Goal: Information Seeking & Learning: Learn about a topic

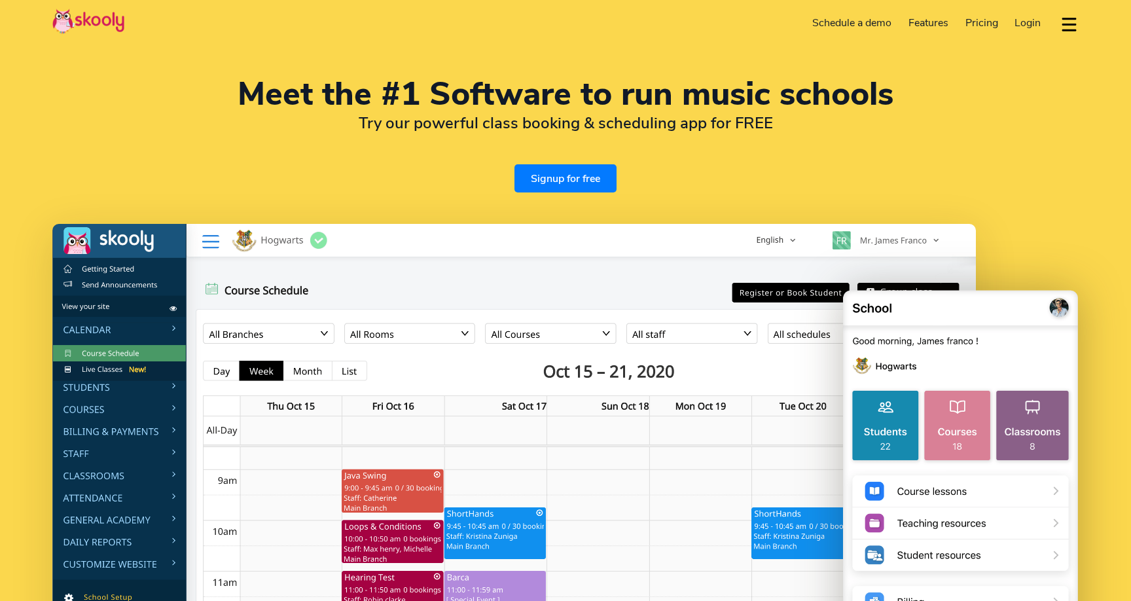
select select "en"
select select "65"
select select "Singapore"
select select "[GEOGRAPHIC_DATA]/[GEOGRAPHIC_DATA]"
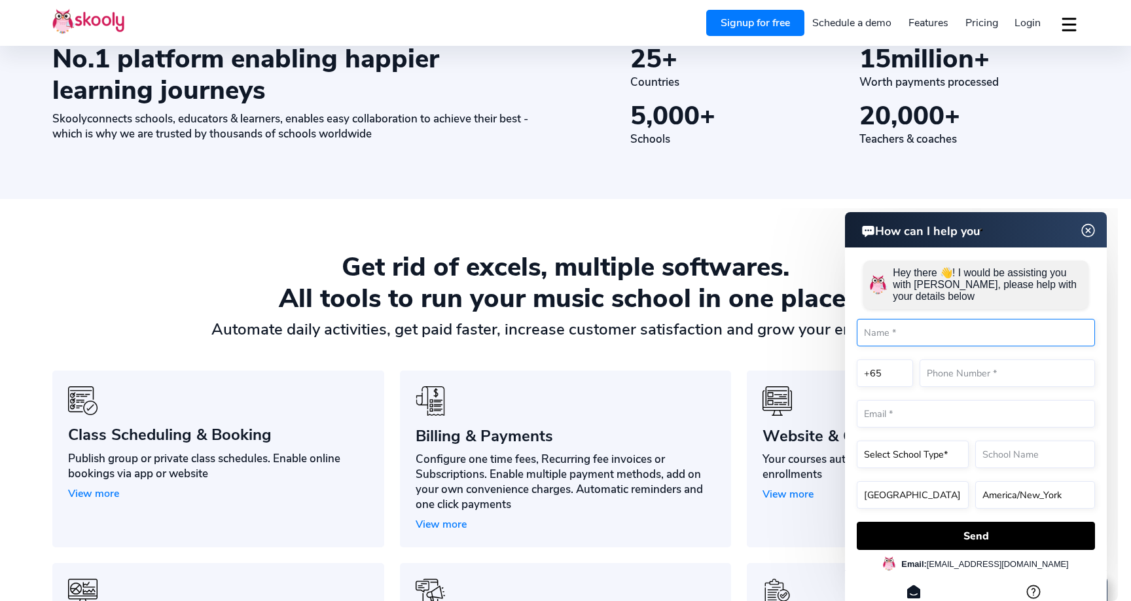
scroll to position [792, 0]
click at [1088, 228] on img at bounding box center [1088, 230] width 25 height 16
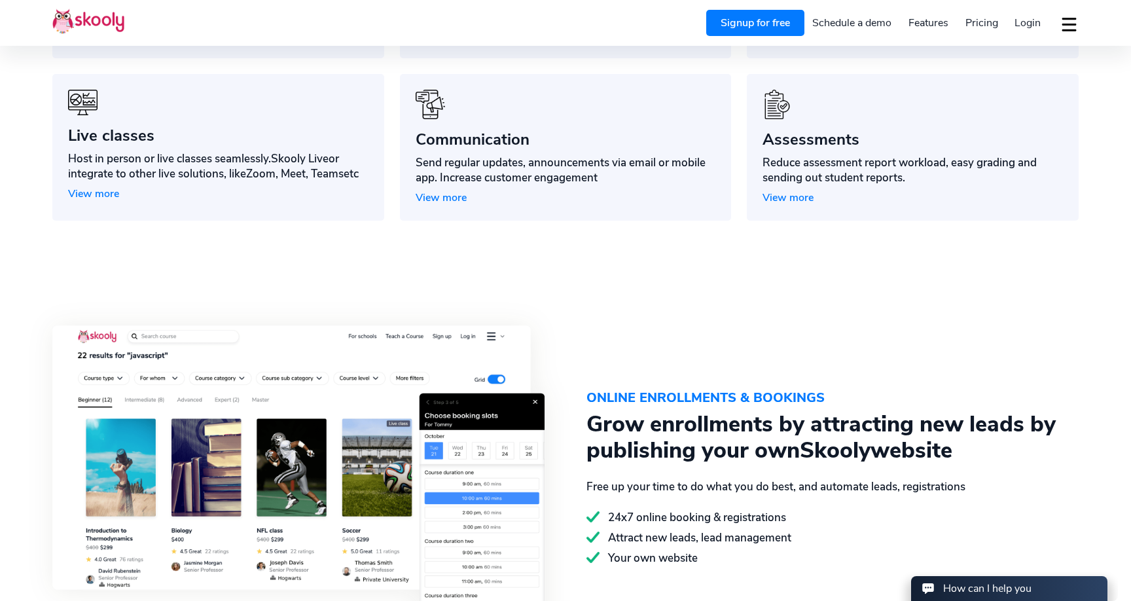
scroll to position [1275, 0]
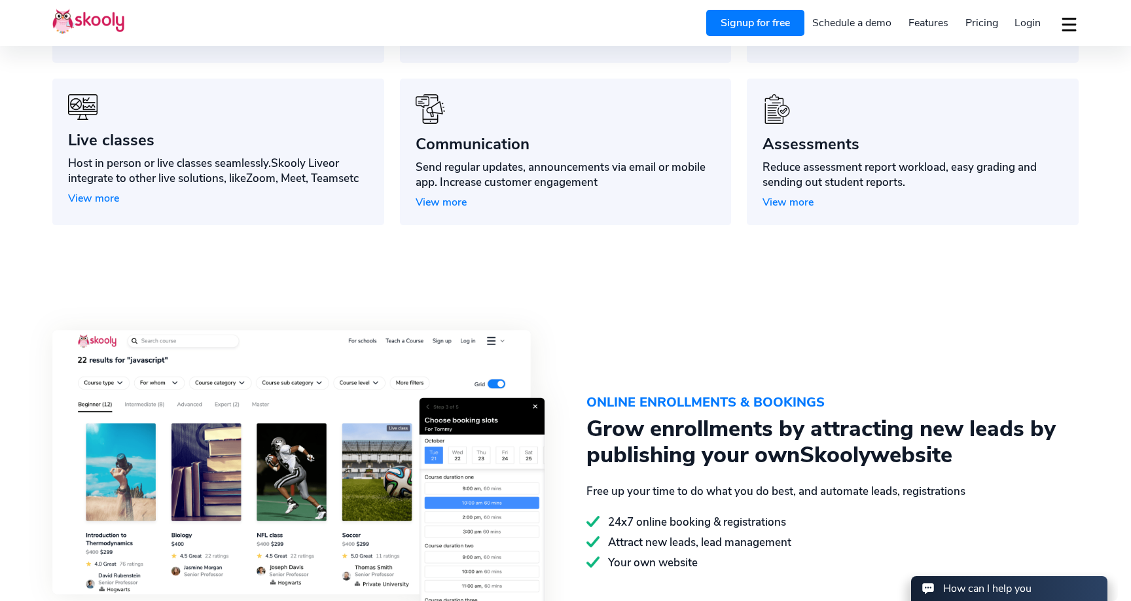
click at [432, 195] on span "View more" at bounding box center [441, 202] width 51 height 14
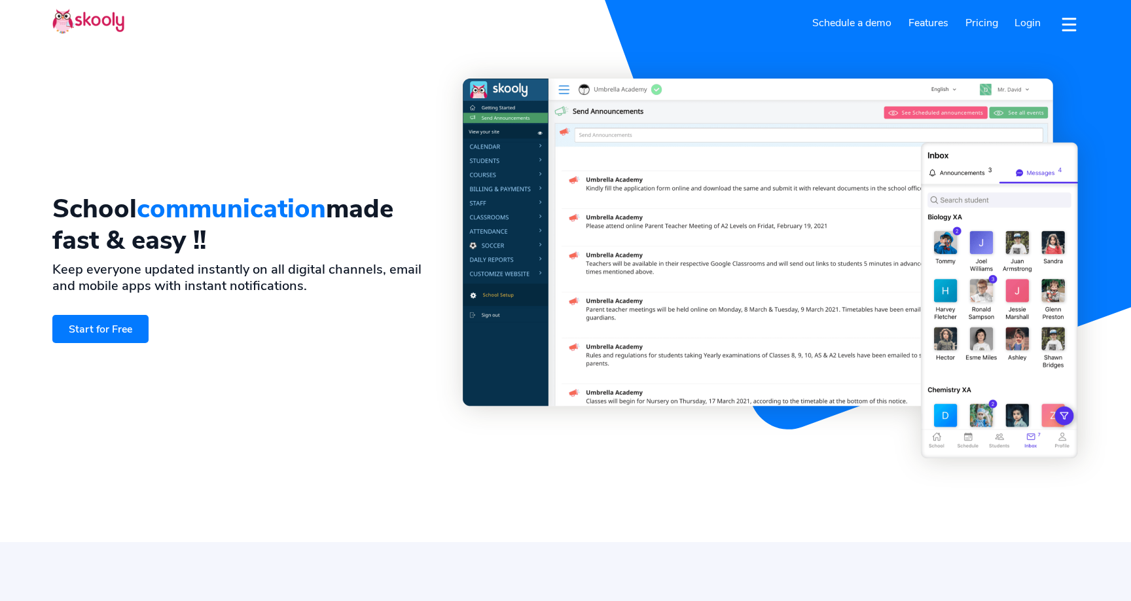
select select "en"
select select "65"
select select "Singapore"
select select "[GEOGRAPHIC_DATA]/[GEOGRAPHIC_DATA]"
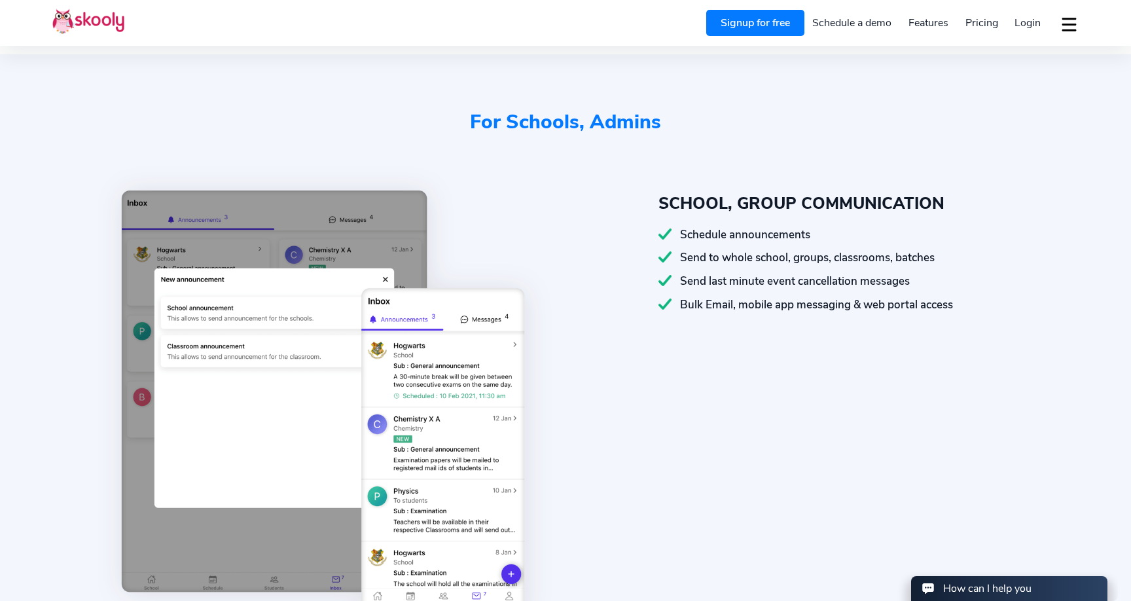
scroll to position [497, 0]
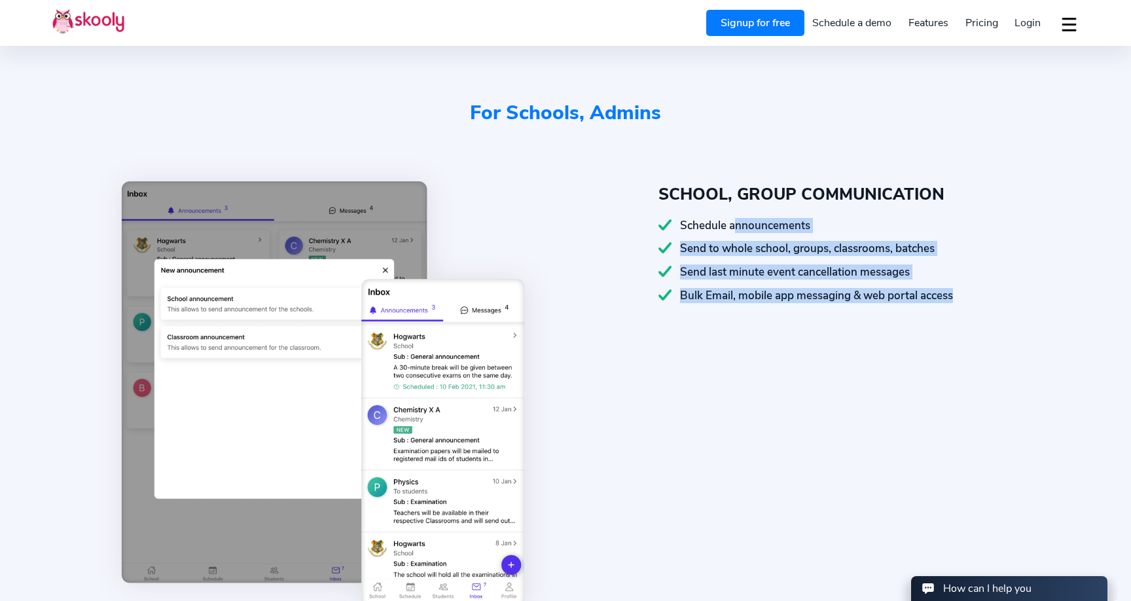
drag, startPoint x: 734, startPoint y: 221, endPoint x: 770, endPoint y: 310, distance: 95.4
click at [770, 310] on div "SCHOOL, GROUP COMMUNICATION Schedule announcements Send to whole school, groups…" at bounding box center [847, 397] width 462 height 432
drag, startPoint x: 736, startPoint y: 262, endPoint x: 761, endPoint y: 326, distance: 69.0
click at [761, 326] on div "SCHOOL, GROUP COMMUNICATION Schedule announcements Send to whole school, groups…" at bounding box center [847, 397] width 462 height 432
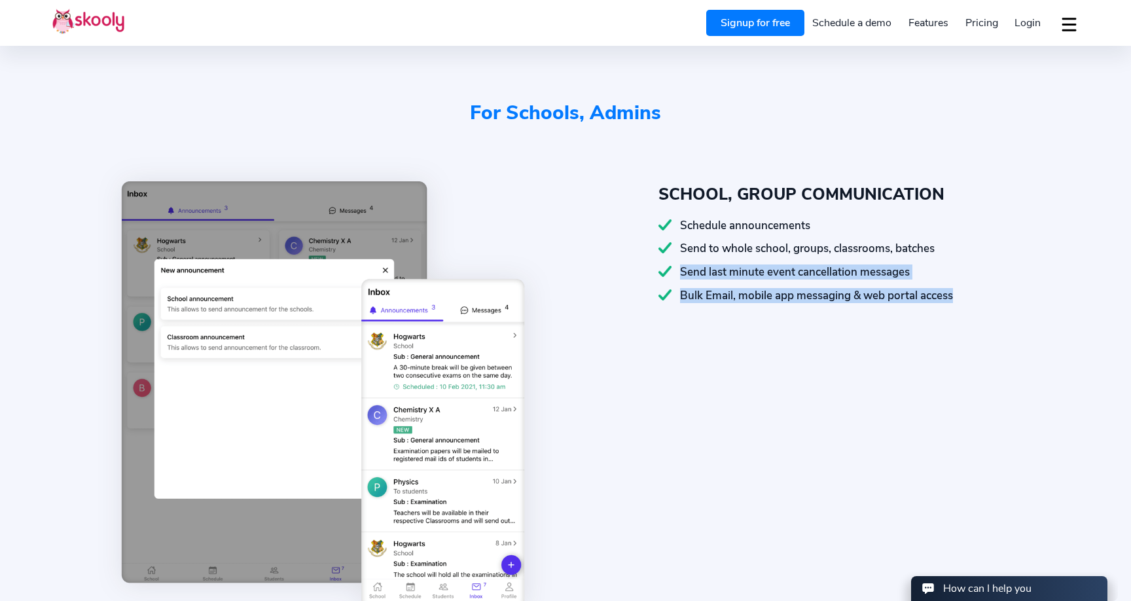
click at [761, 326] on div "SCHOOL, GROUP COMMUNICATION Schedule announcements Send to whole school, groups…" at bounding box center [847, 397] width 462 height 432
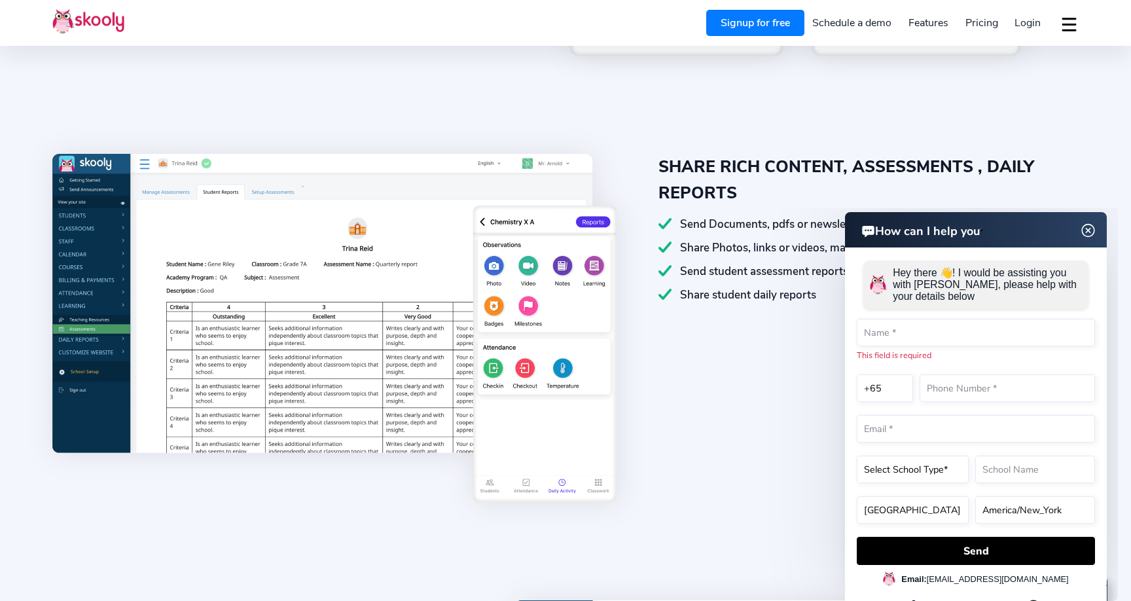
scroll to position [1578, 0]
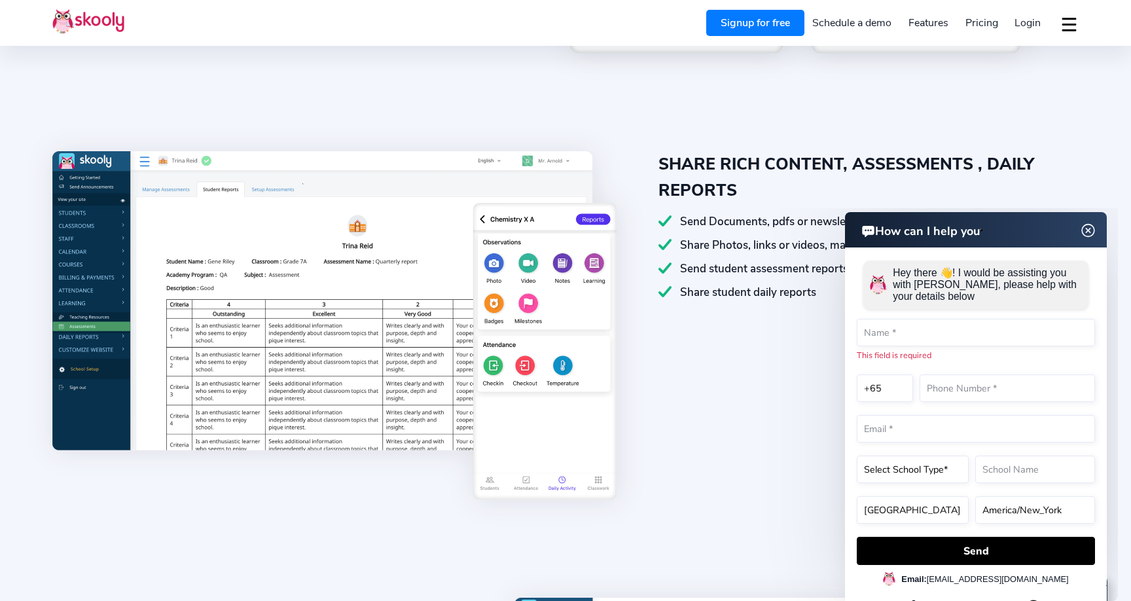
click at [744, 208] on html "How can I help you How can I help you Hey there 👋! I would be assisting you wit…" at bounding box center [929, 208] width 377 height 0
click at [1089, 229] on img at bounding box center [1088, 230] width 25 height 16
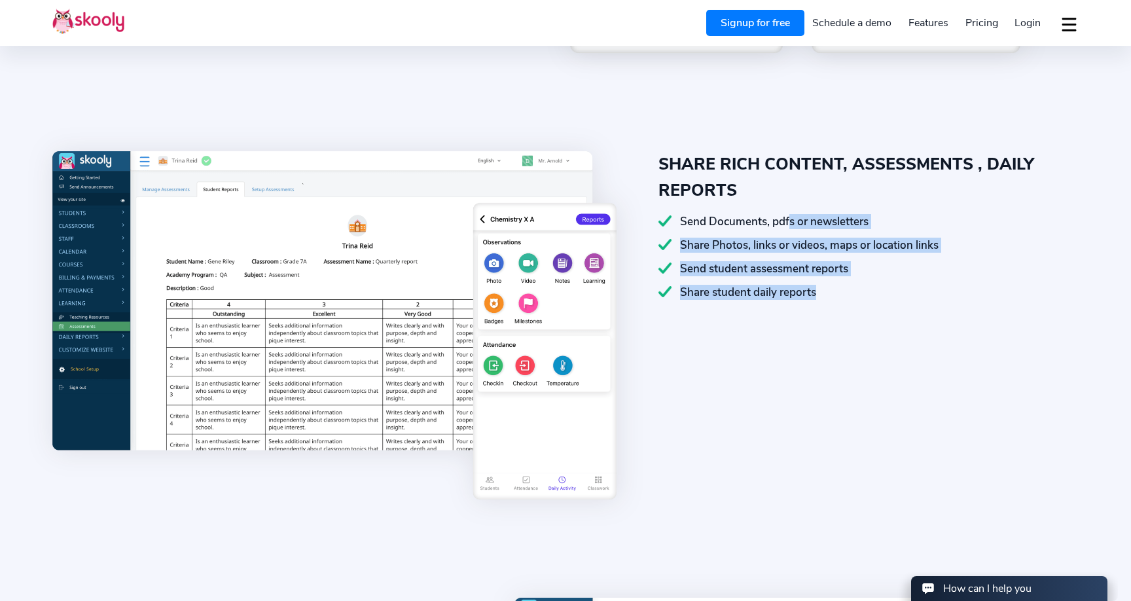
drag, startPoint x: 789, startPoint y: 217, endPoint x: 847, endPoint y: 300, distance: 101.1
click at [847, 300] on div "SHARE RICH CONTENT, ASSESSMENTS , DAILY REPORTS Send Documents, pdfs or newslet…" at bounding box center [847, 326] width 462 height 351
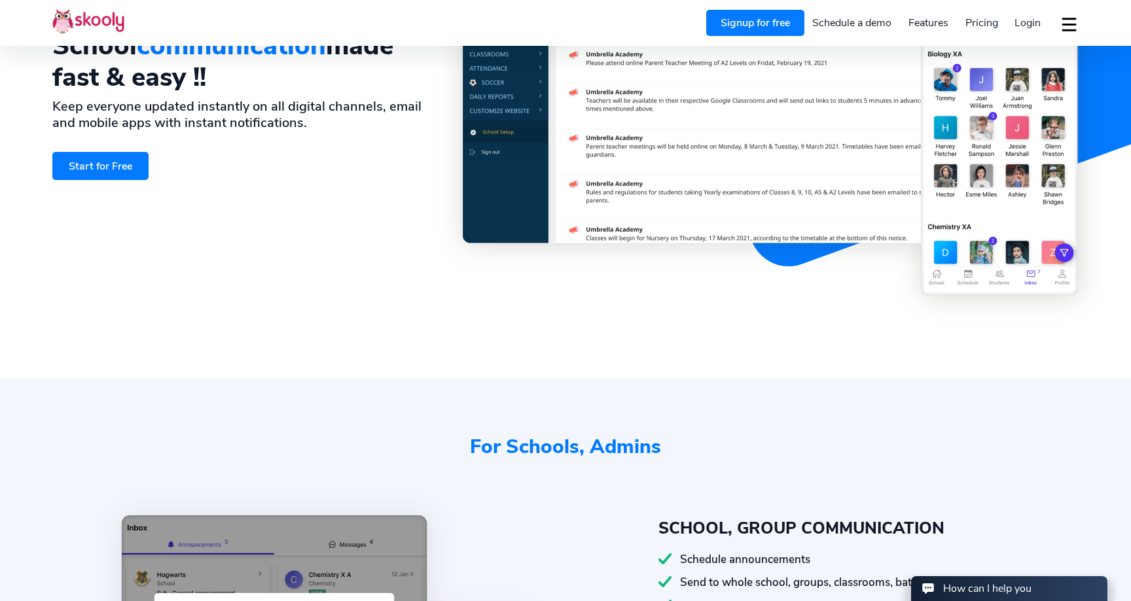
scroll to position [0, 0]
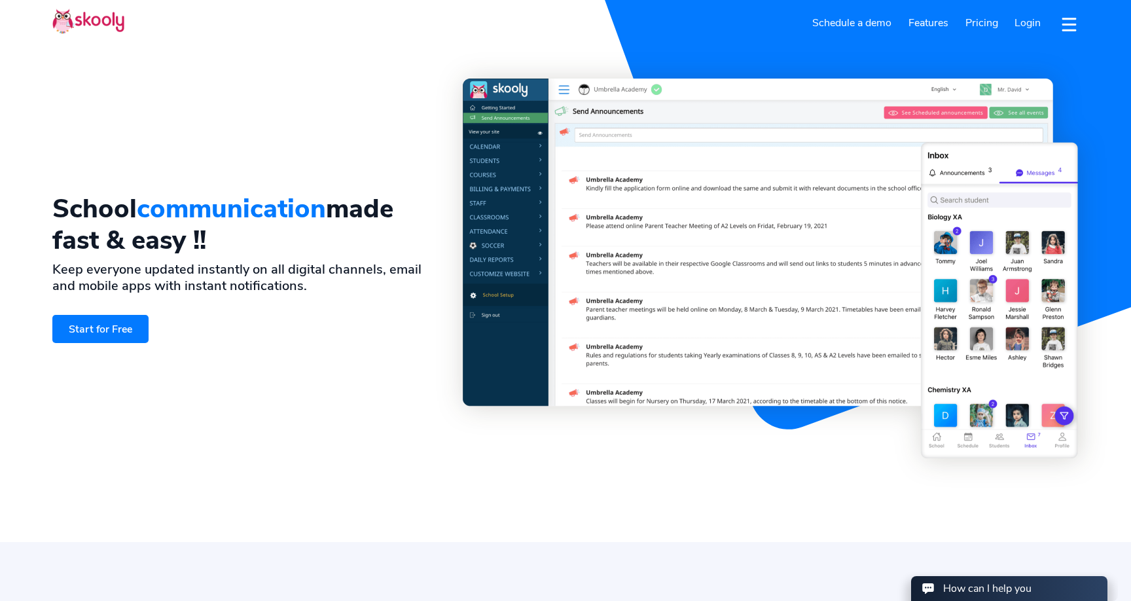
click at [984, 21] on span "Pricing" at bounding box center [981, 23] width 33 height 14
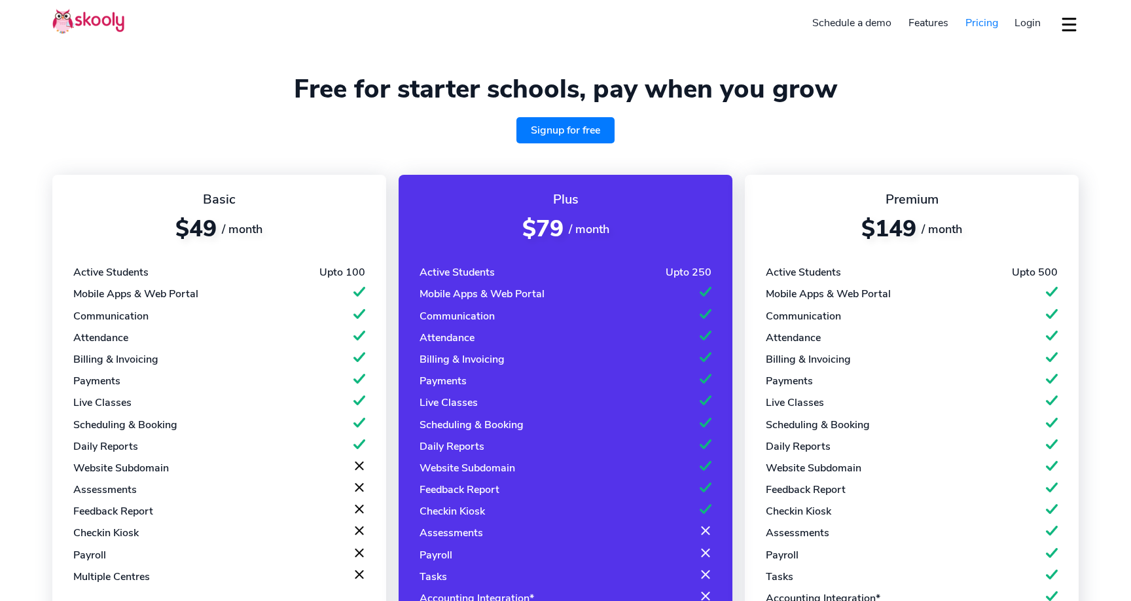
select select "en"
select select "65"
select select "Singapore"
select select "[GEOGRAPHIC_DATA]/[GEOGRAPHIC_DATA]"
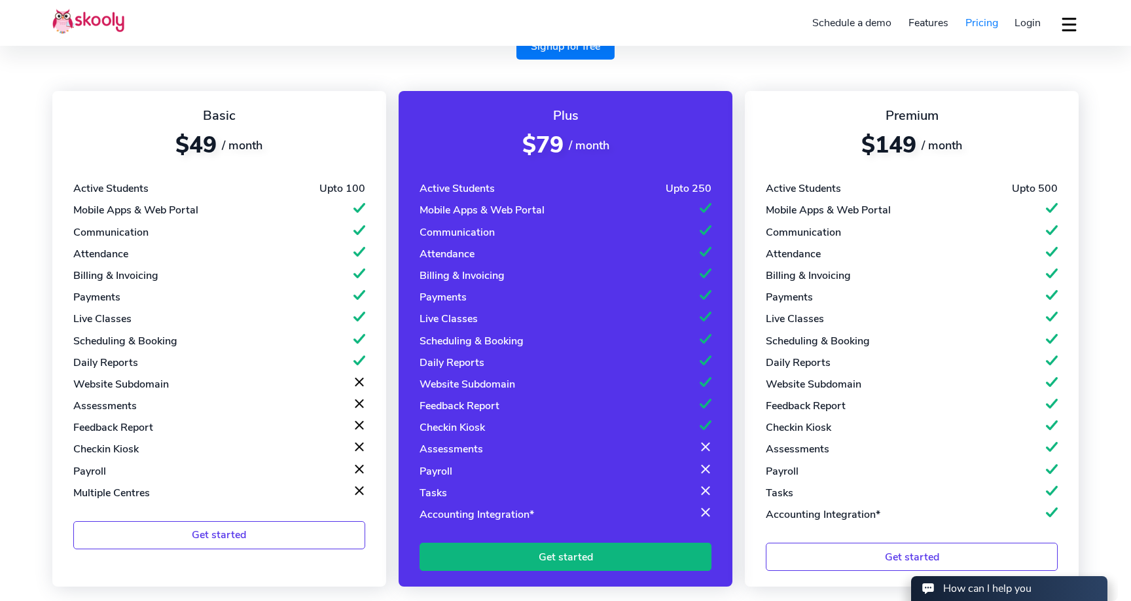
scroll to position [96, 0]
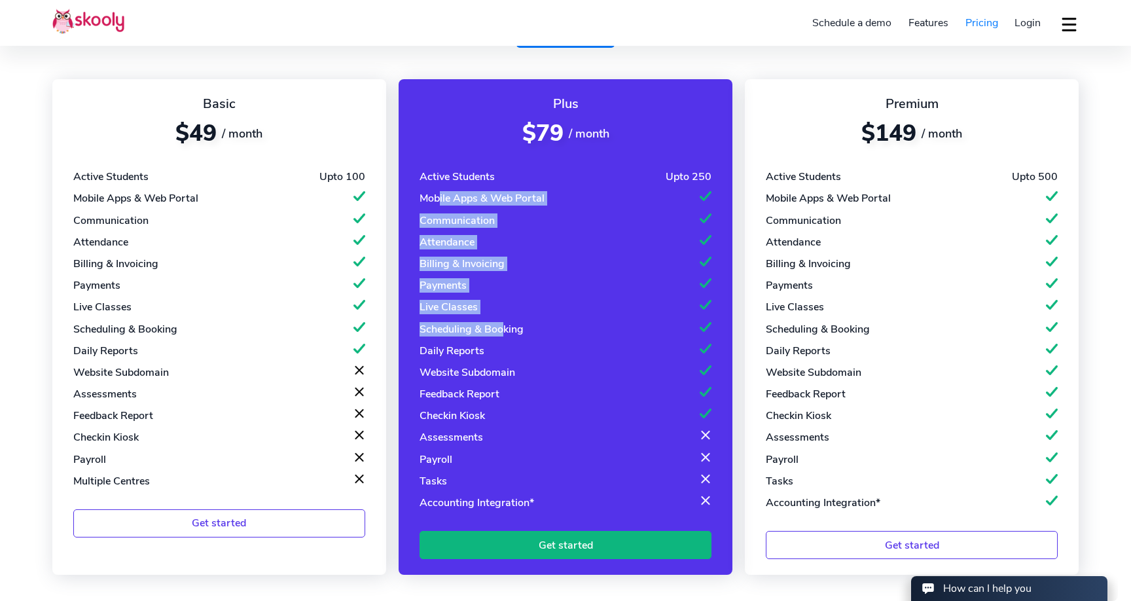
drag, startPoint x: 437, startPoint y: 196, endPoint x: 504, endPoint y: 325, distance: 145.7
click at [505, 325] on div "Active Students Upto 250 Mobile Apps & Web Portal Communication Attendance Bill…" at bounding box center [565, 339] width 292 height 340
click at [504, 325] on div "Scheduling & Booking" at bounding box center [471, 329] width 104 height 14
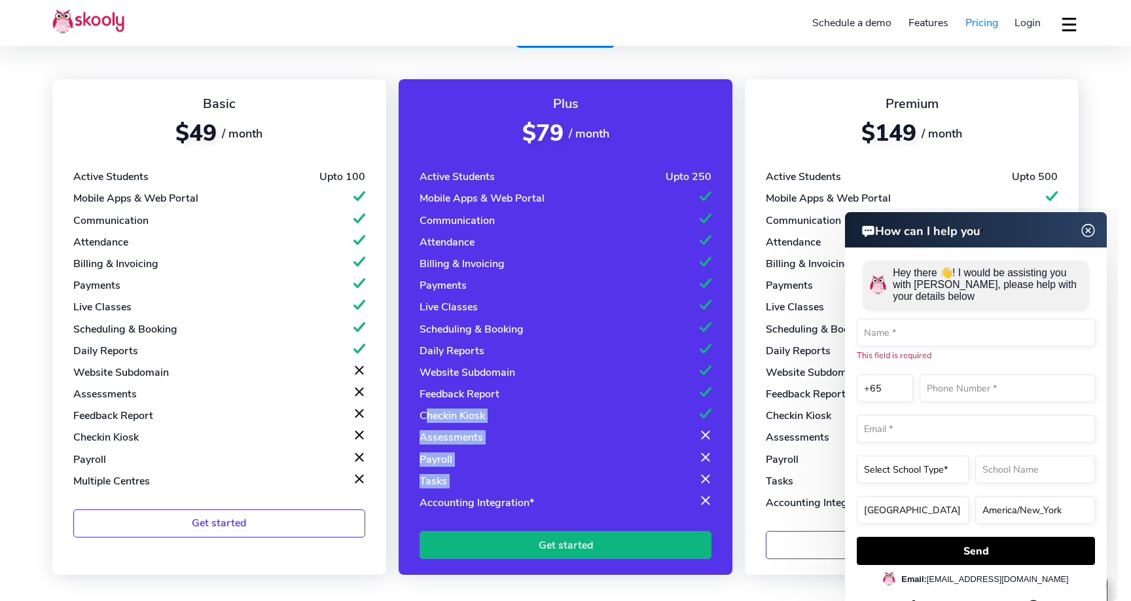
drag, startPoint x: 450, startPoint y: 412, endPoint x: 582, endPoint y: 490, distance: 153.2
click at [582, 490] on div "Active Students Upto 250 Mobile Apps & Web Portal Communication Attendance Bill…" at bounding box center [565, 339] width 292 height 340
click at [602, 440] on div "Assessments" at bounding box center [565, 437] width 292 height 14
click at [1086, 234] on img at bounding box center [1088, 230] width 25 height 16
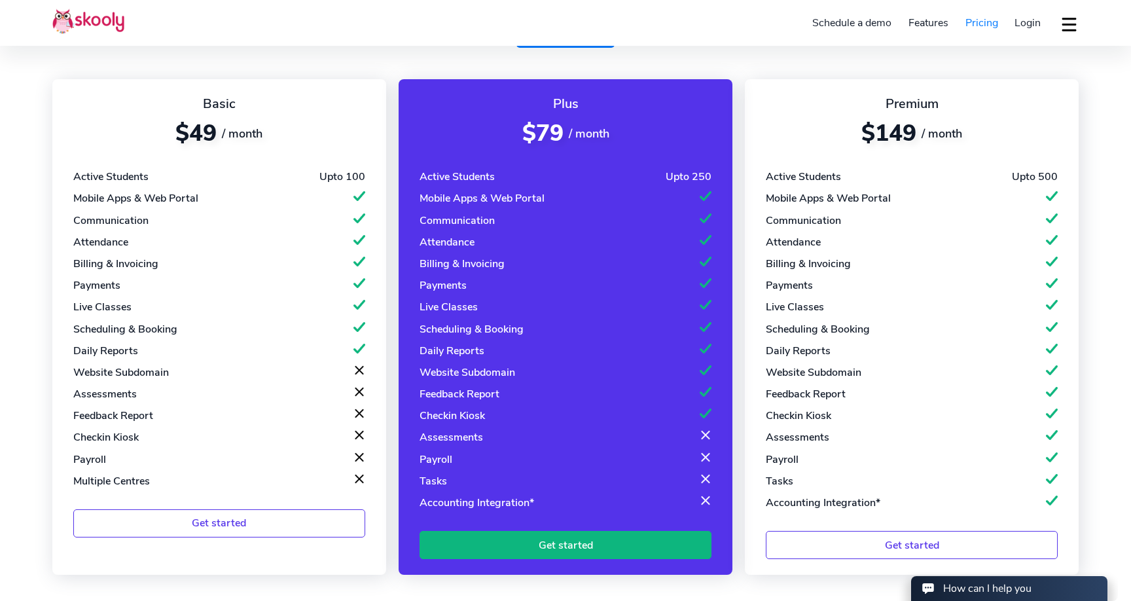
scroll to position [109, 0]
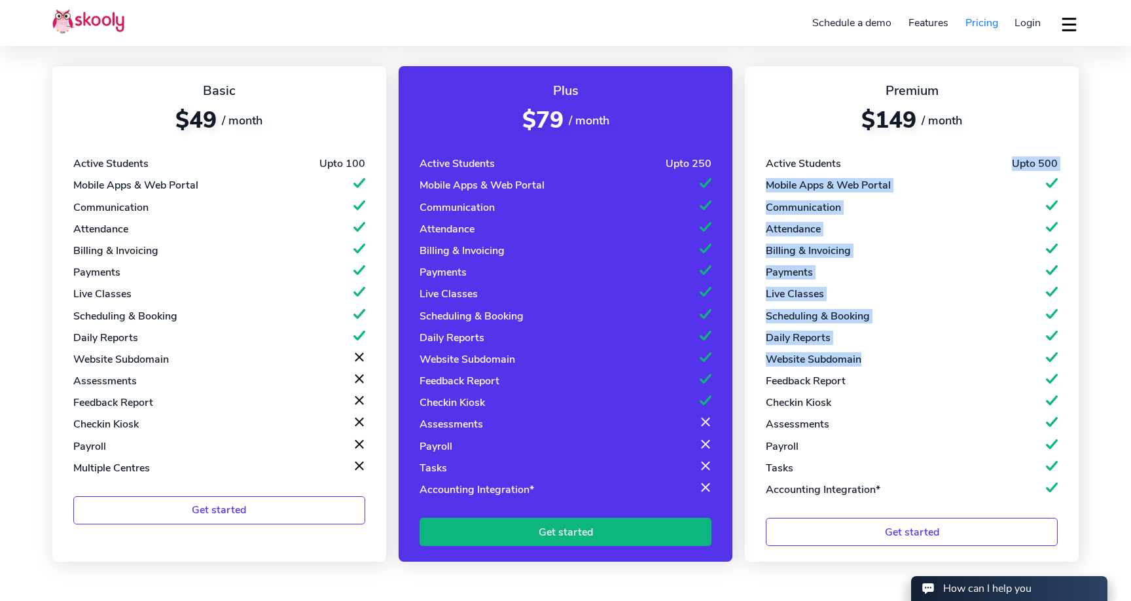
drag, startPoint x: 989, startPoint y: 217, endPoint x: 1071, endPoint y: 343, distance: 150.5
click at [1071, 343] on div "Premium $149 / month Active Students Upto 500 Mobile Apps & Web Portal Communic…" at bounding box center [912, 313] width 334 height 495
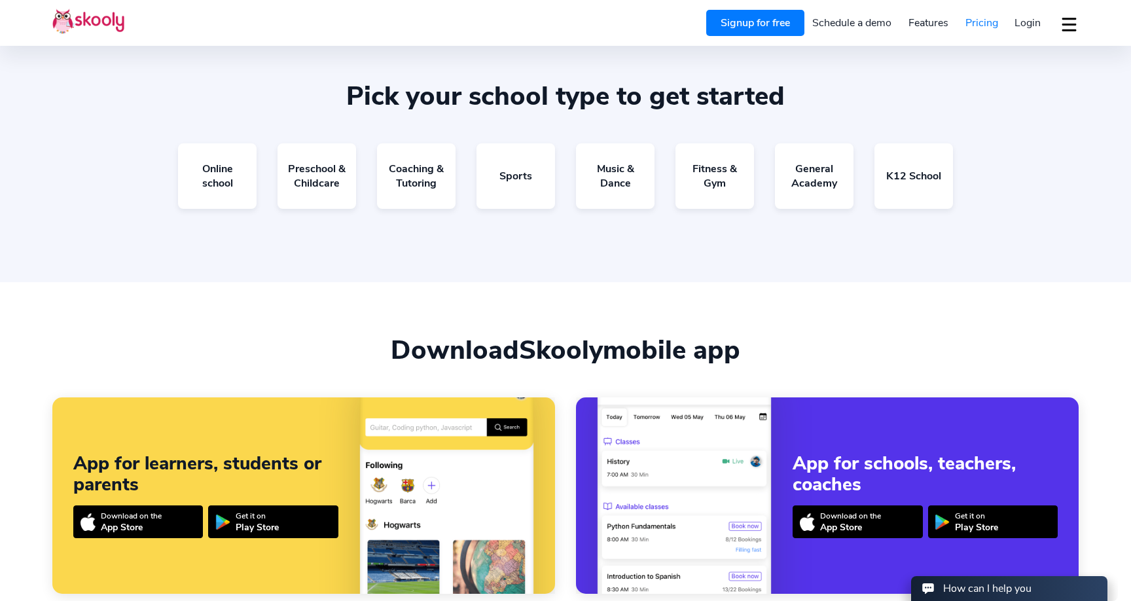
scroll to position [775, 0]
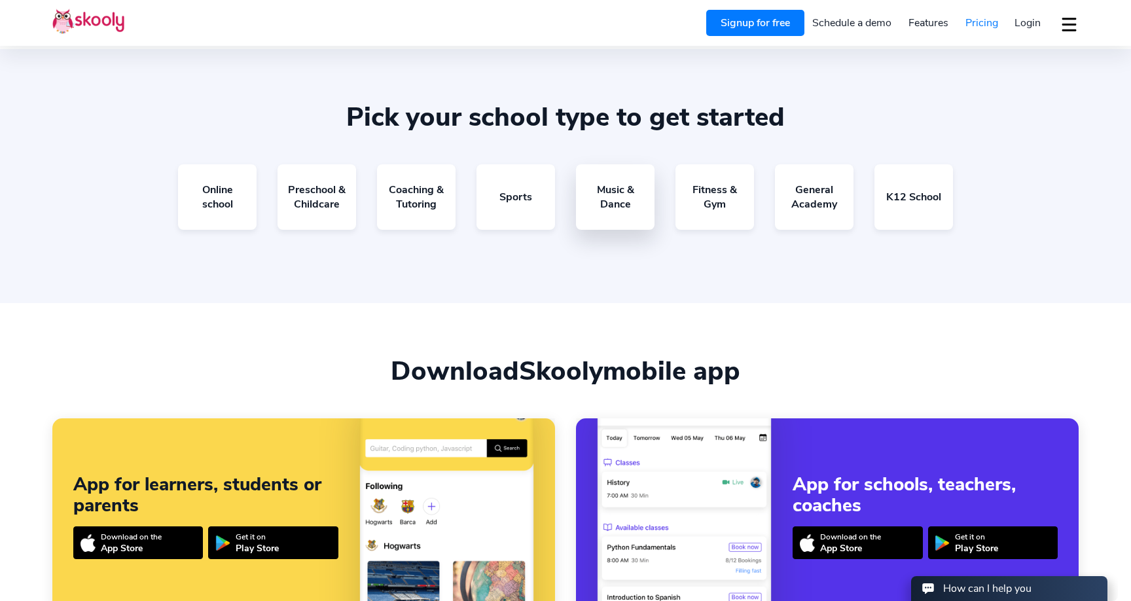
click at [609, 190] on link "Music & Dance" at bounding box center [615, 196] width 79 height 65
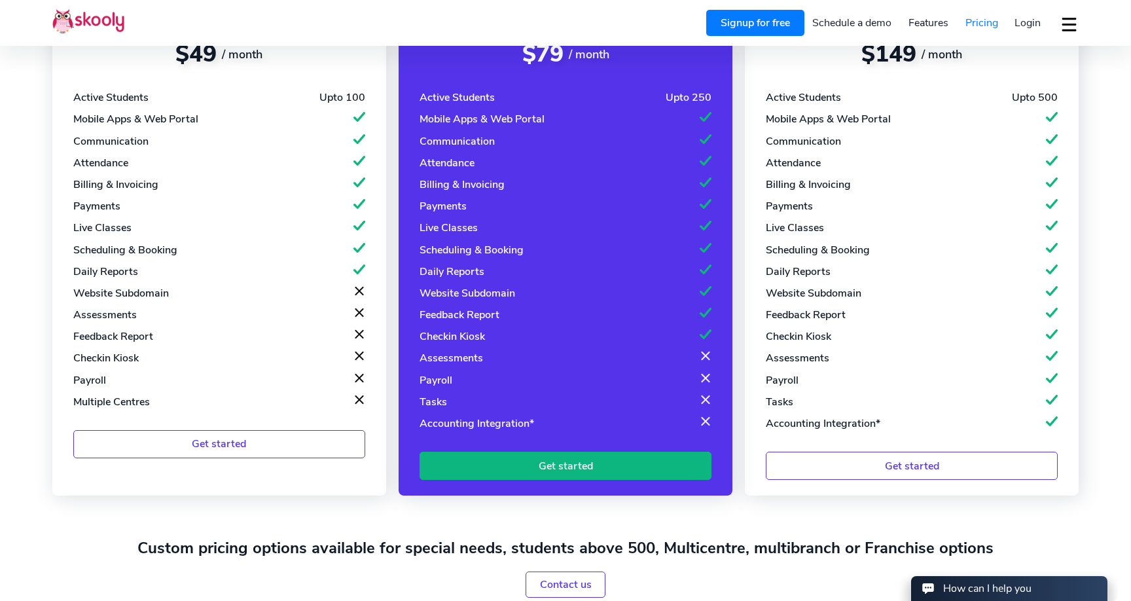
scroll to position [0, 0]
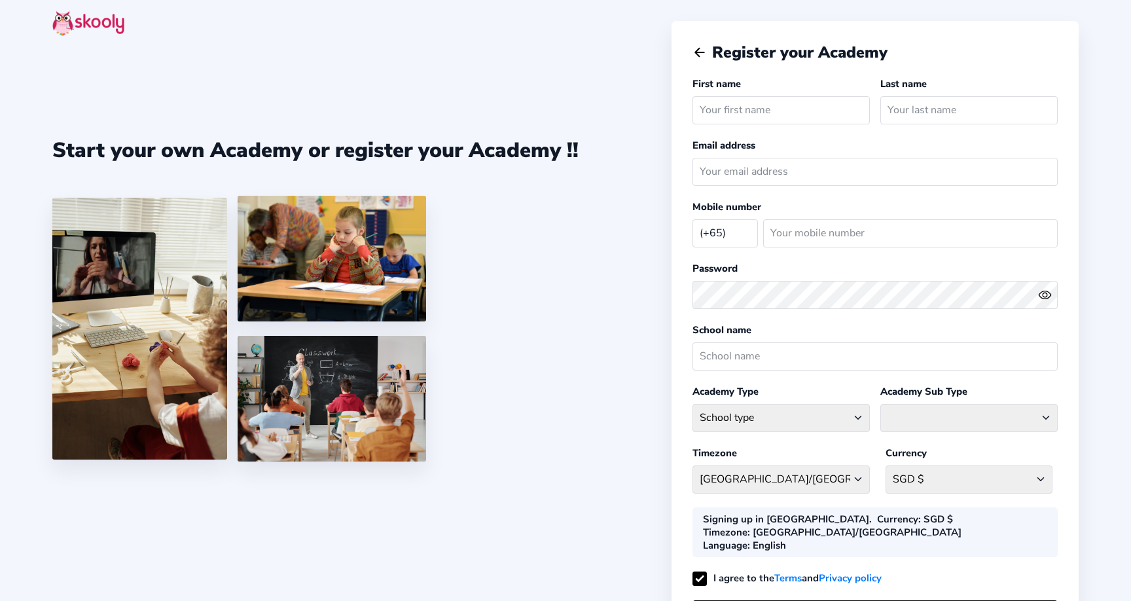
select select "SG"
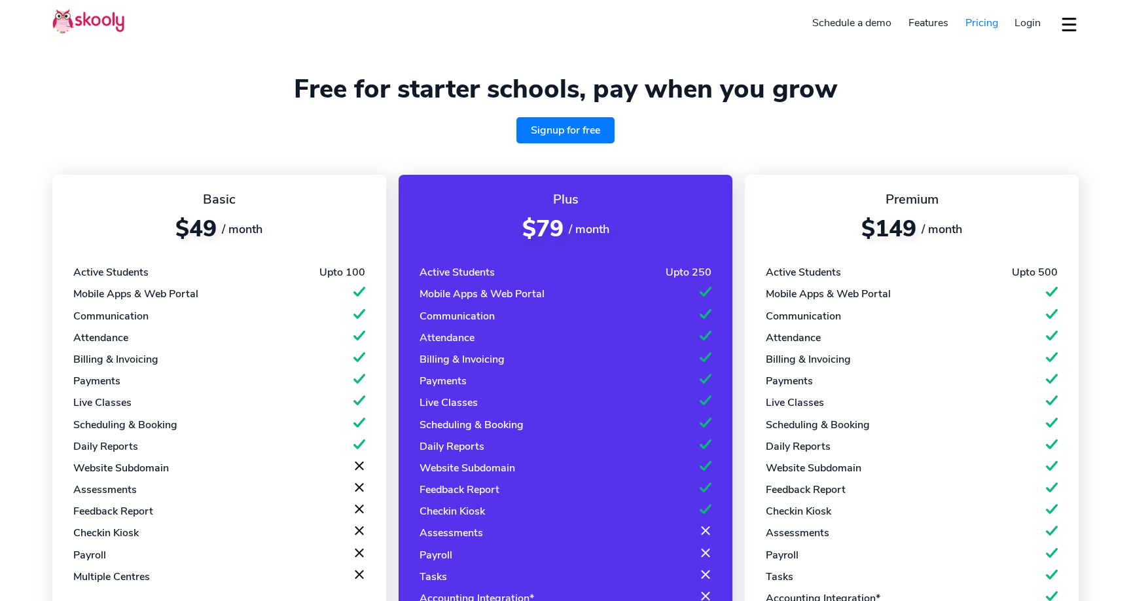
select select "en"
select select "65"
select select "[GEOGRAPHIC_DATA]"
select select "[GEOGRAPHIC_DATA]/[GEOGRAPHIC_DATA]"
